Goal: Information Seeking & Learning: Learn about a topic

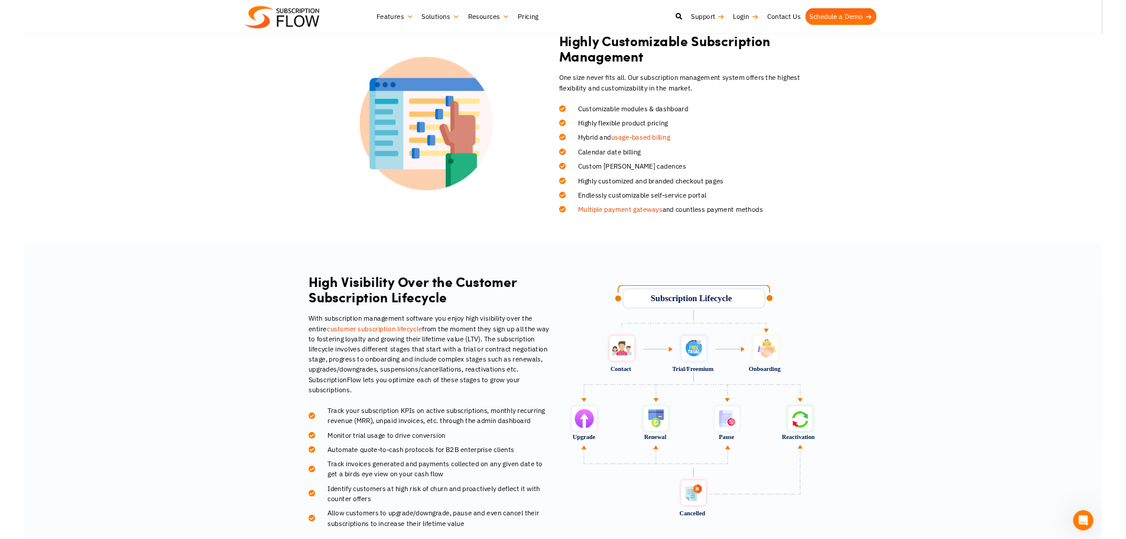
scroll to position [1239, 0]
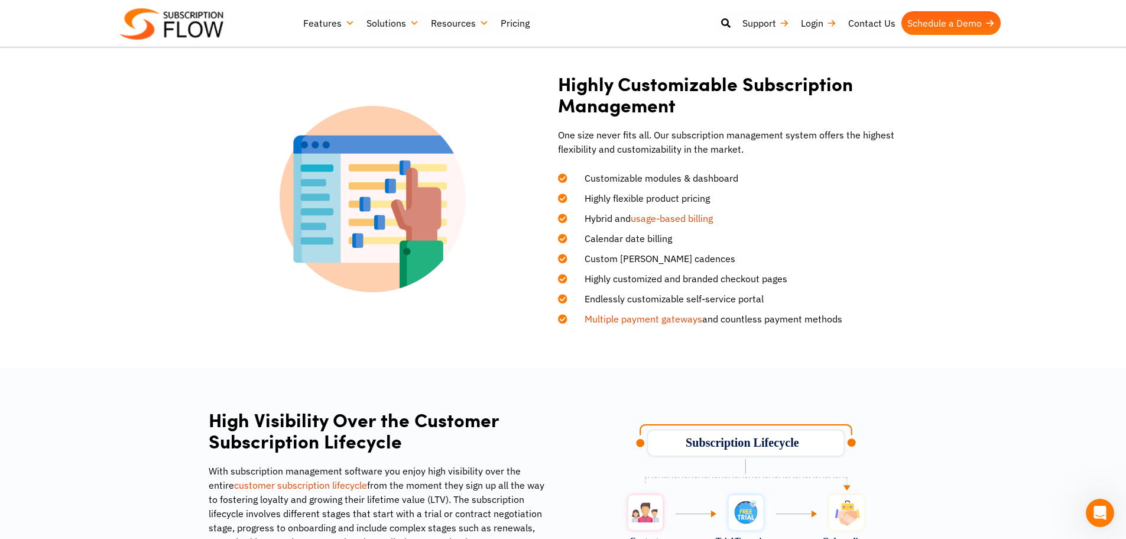
click at [248, 216] on div at bounding box center [373, 199] width 329 height 186
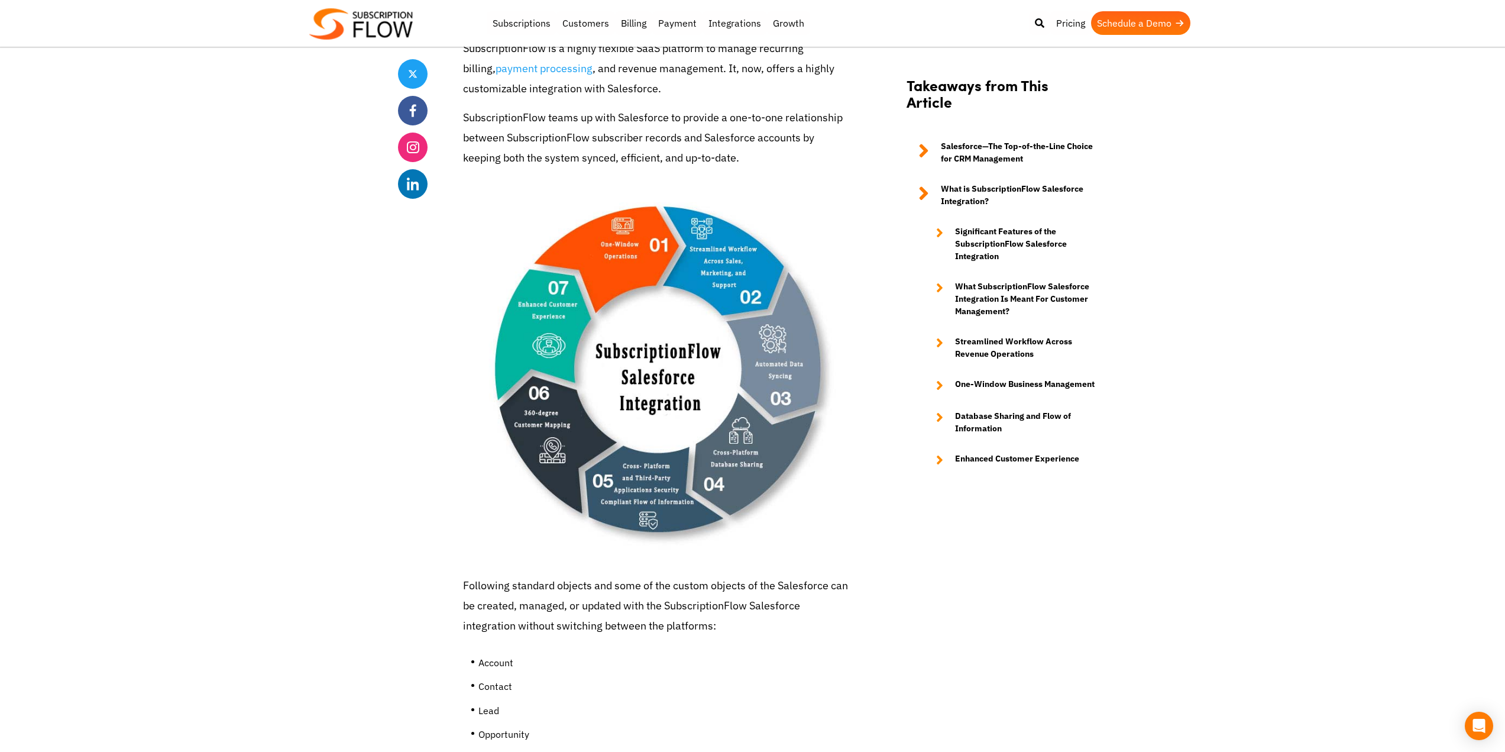
scroll to position [1478, 0]
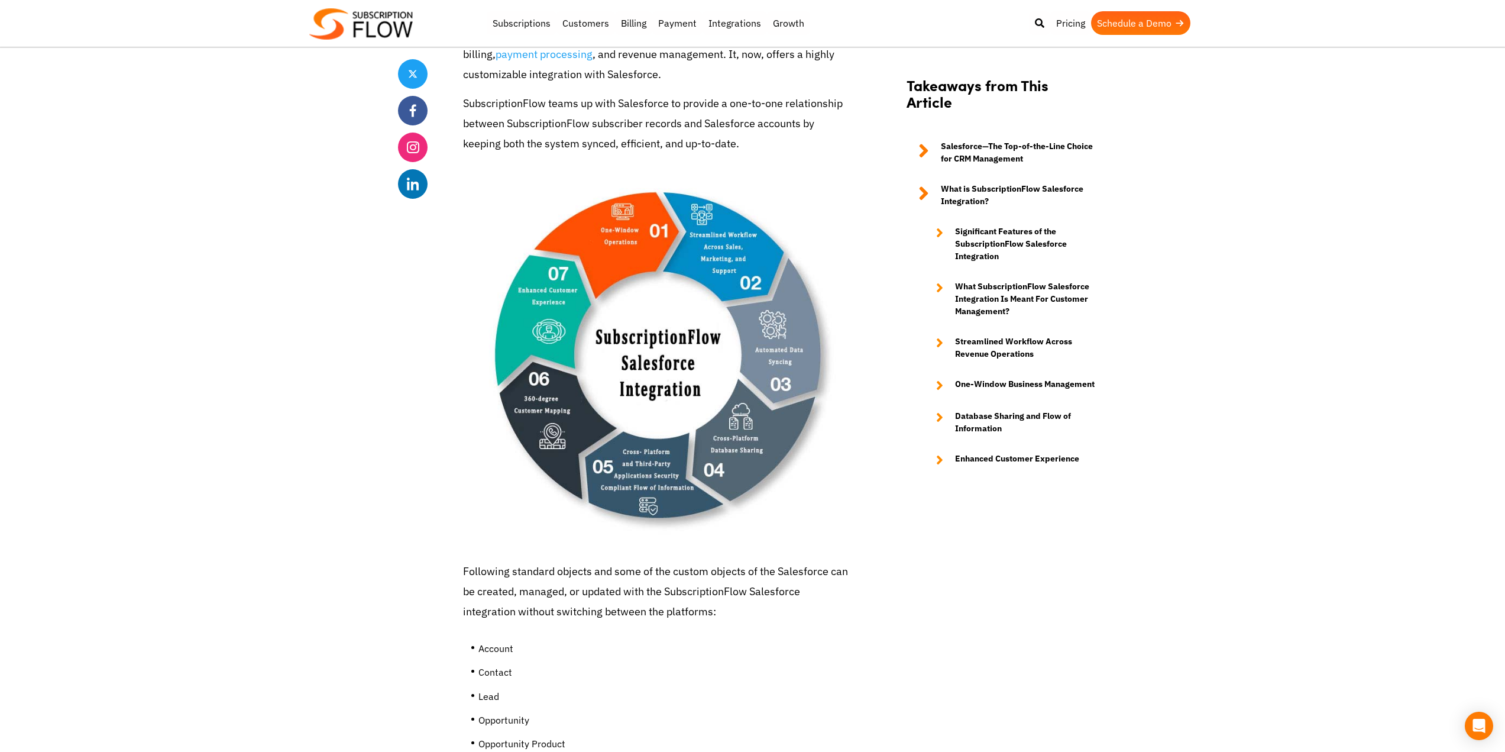
click at [629, 239] on img at bounding box center [658, 357] width 390 height 390
